Goal: Task Accomplishment & Management: Use online tool/utility

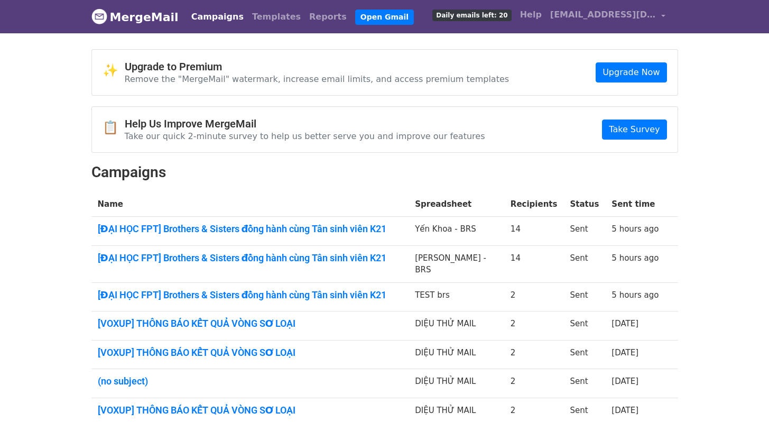
click at [355, 13] on link "Open Gmail" at bounding box center [384, 17] width 59 height 15
click at [367, 18] on link "Open Gmail" at bounding box center [384, 17] width 59 height 15
click at [151, 14] on link "MergeMail" at bounding box center [134, 17] width 87 height 22
click at [98, 13] on img at bounding box center [99, 16] width 16 height 16
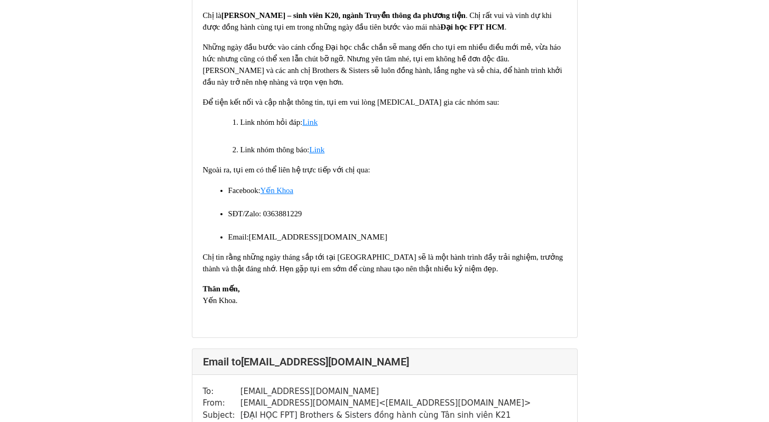
scroll to position [949, 0]
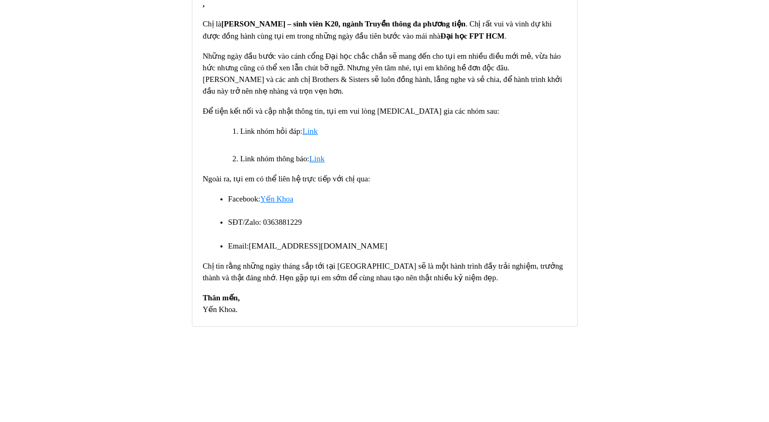
scroll to position [1430, 0]
